Goal: Task Accomplishment & Management: Use online tool/utility

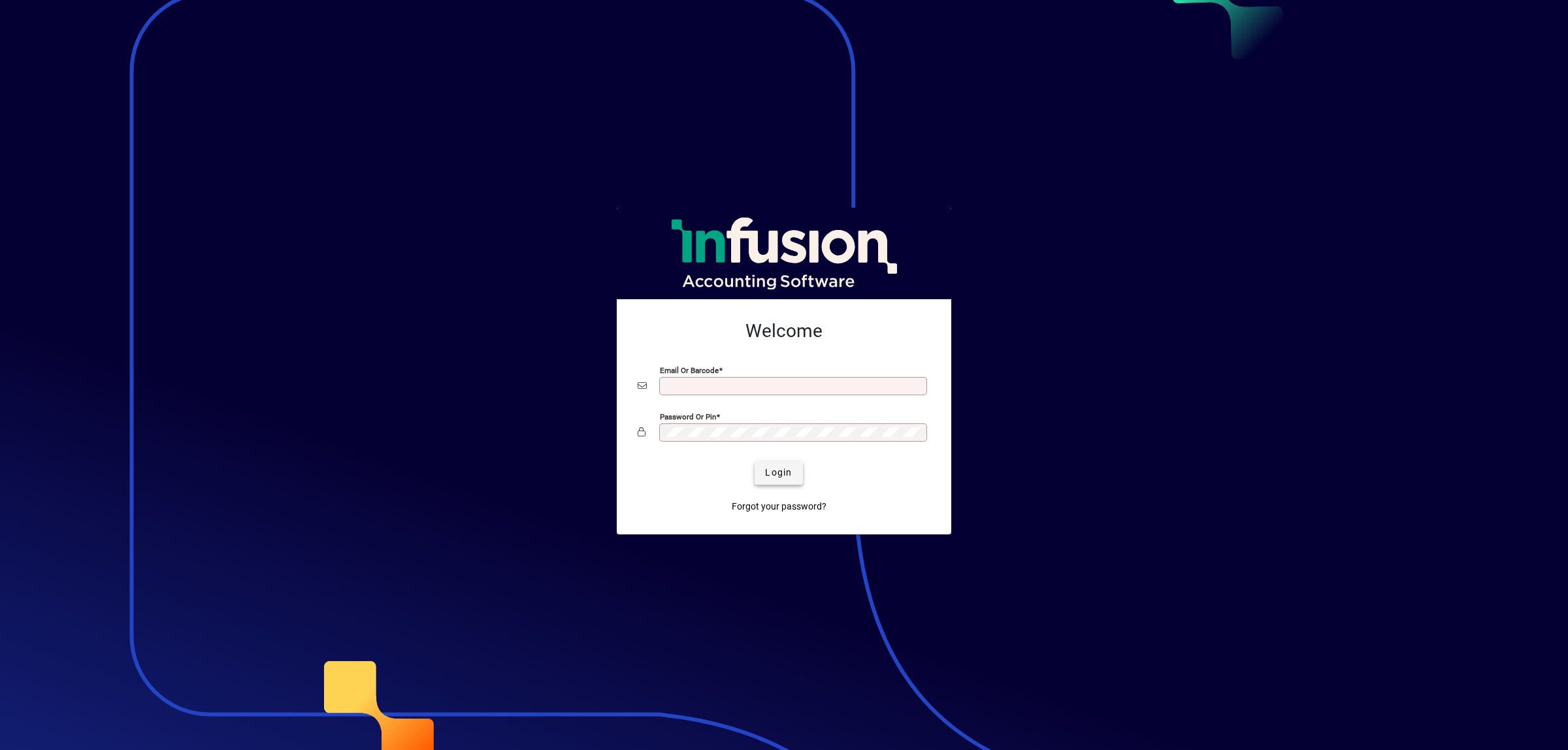
type input "**********"
click at [786, 475] on span "Login" at bounding box center [778, 472] width 27 height 14
